Goal: Task Accomplishment & Management: Use online tool/utility

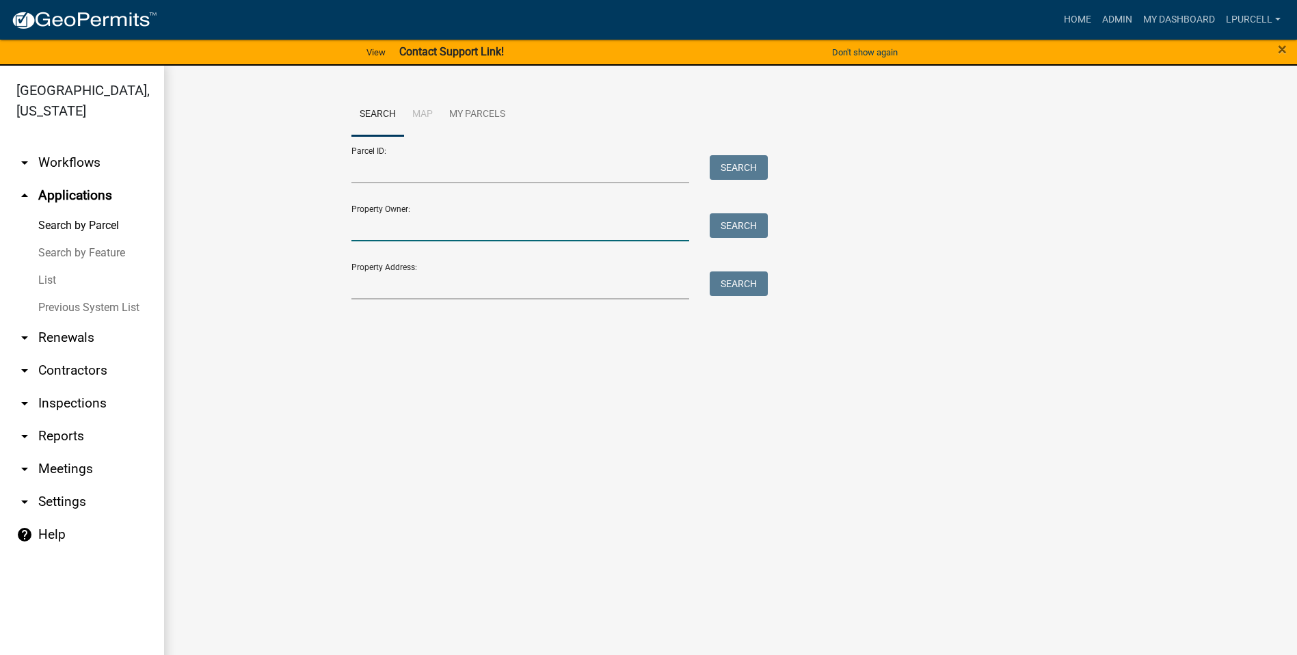
click at [378, 219] on input "Property Owner:" at bounding box center [520, 227] width 338 height 28
type input "guillard"
click at [730, 227] on button "Search" at bounding box center [739, 225] width 58 height 25
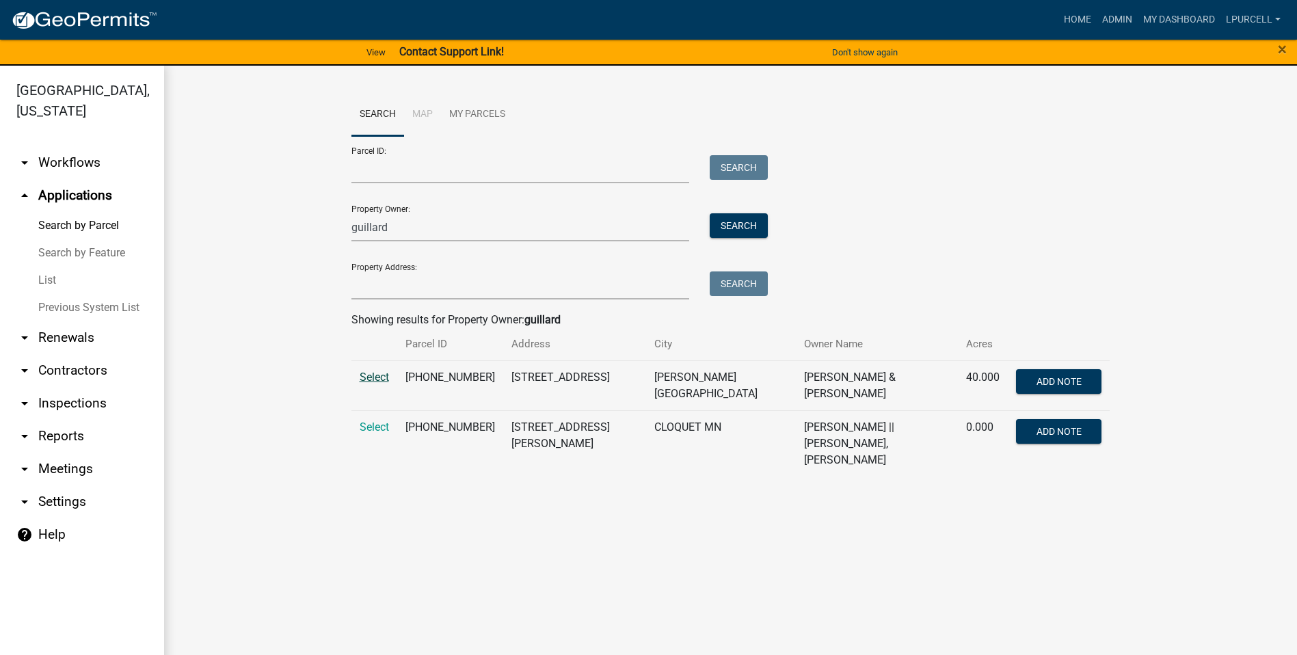
click at [370, 376] on span "Select" at bounding box center [374, 377] width 29 height 13
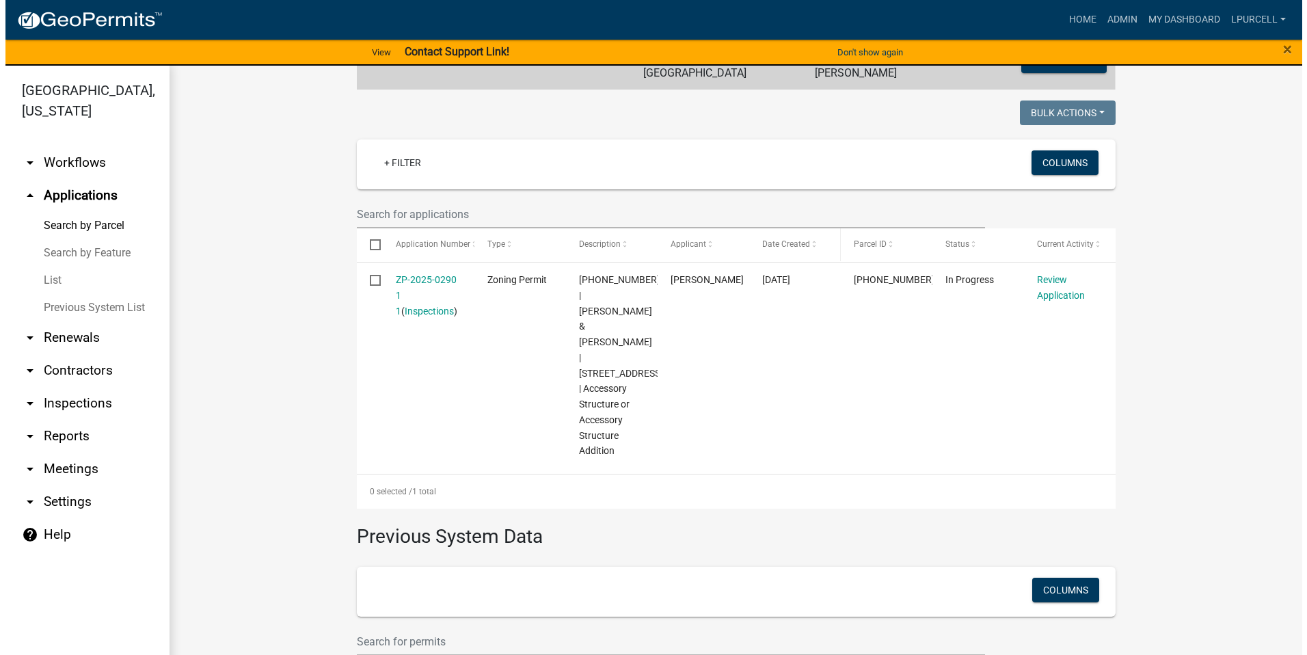
scroll to position [324, 0]
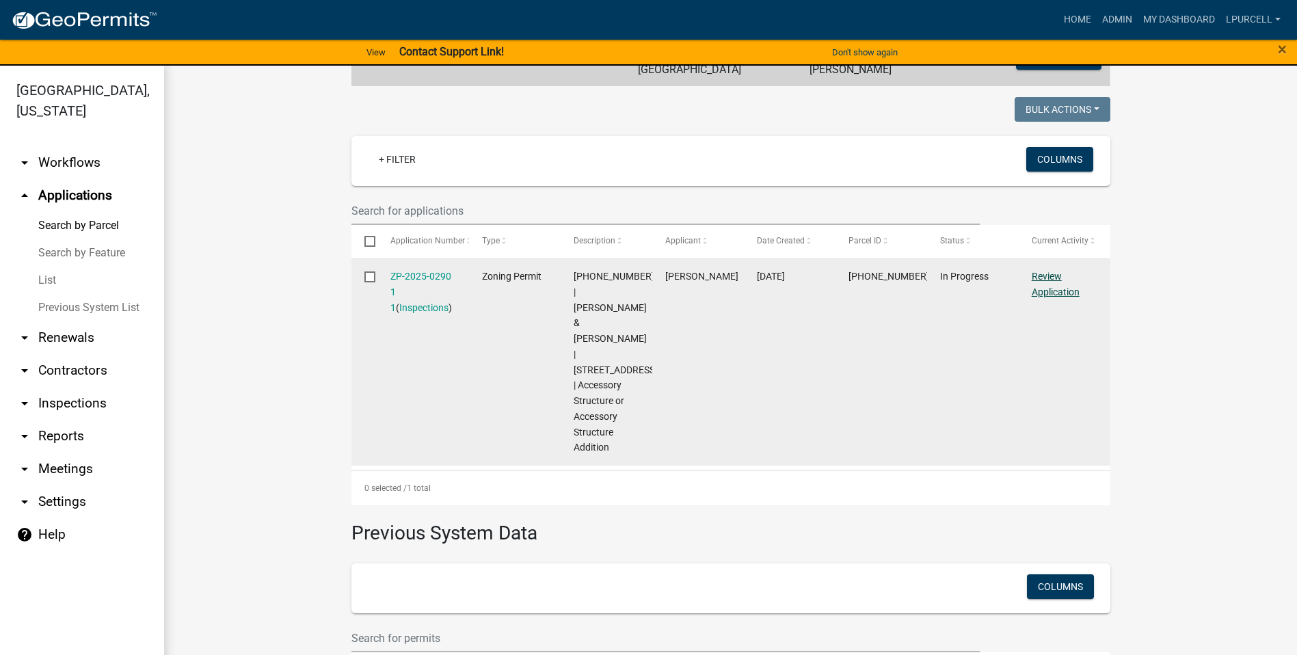
click at [1038, 283] on link "Review Application" at bounding box center [1056, 284] width 48 height 27
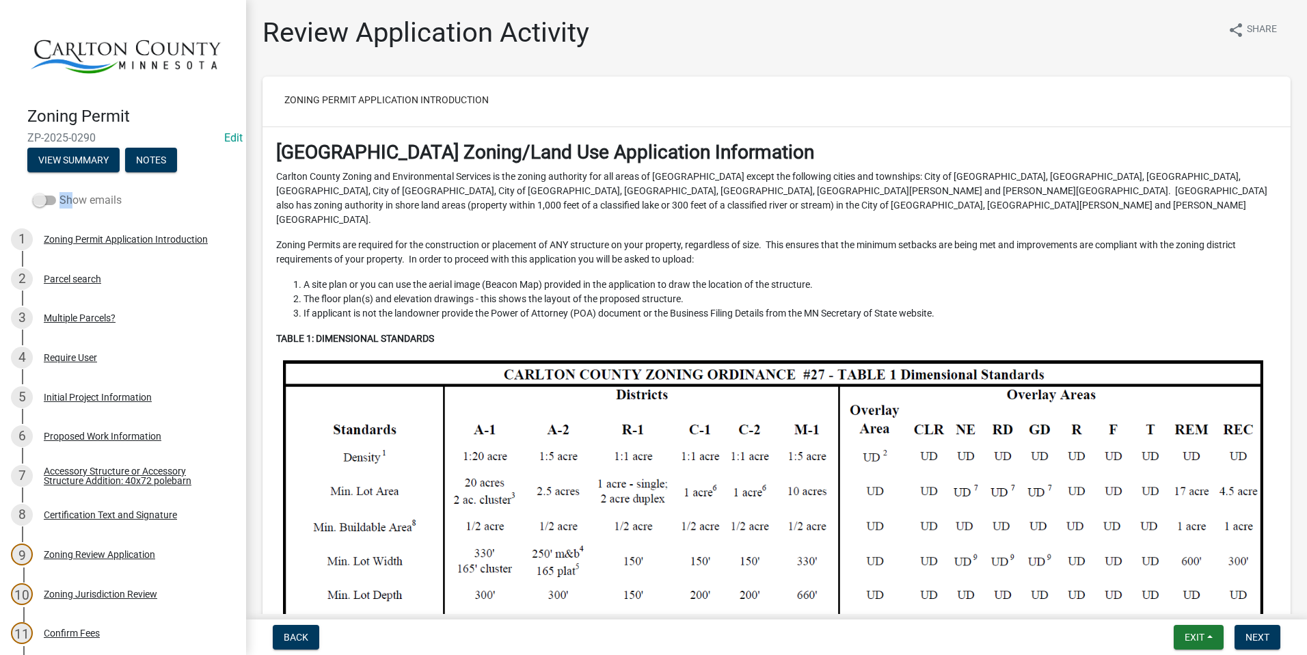
drag, startPoint x: 42, startPoint y: 194, endPoint x: 66, endPoint y: 196, distance: 24.1
click at [66, 196] on label "Show emails" at bounding box center [77, 200] width 89 height 16
drag, startPoint x: 66, startPoint y: 196, endPoint x: 41, endPoint y: 198, distance: 24.7
click at [41, 198] on span at bounding box center [44, 201] width 23 height 10
click at [59, 192] on input "Show emails" at bounding box center [59, 192] width 0 height 0
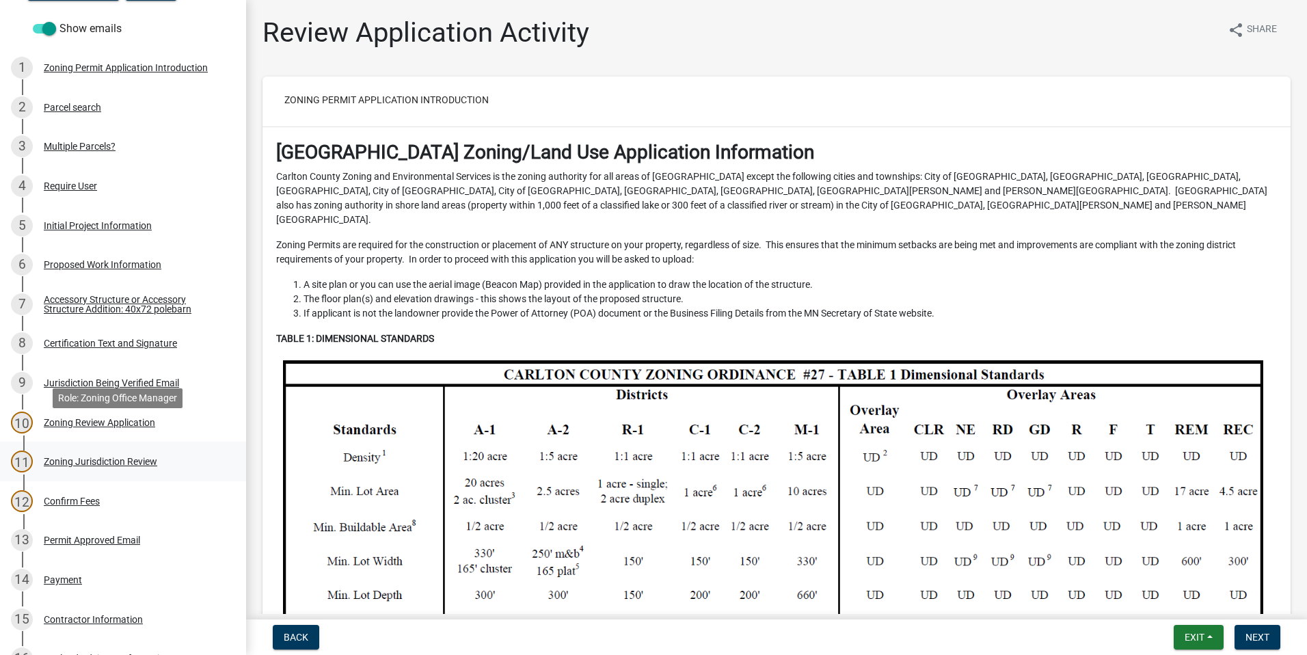
scroll to position [196, 0]
